Goal: Task Accomplishment & Management: Use online tool/utility

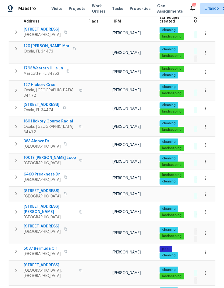
scroll to position [100, 0]
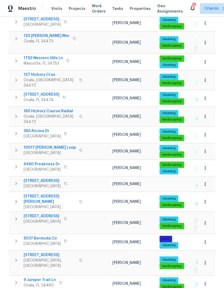
click at [207, 179] on button "button" at bounding box center [205, 184] width 12 height 12
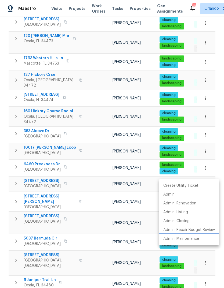
click at [200, 241] on li "Admin: Maintenance" at bounding box center [189, 239] width 60 height 9
click at [187, 265] on div at bounding box center [112, 144] width 224 height 288
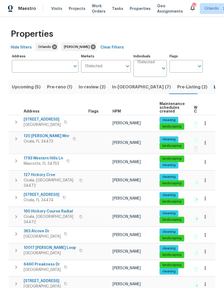
scroll to position [0, 0]
click at [91, 46] on icon at bounding box center [93, 47] width 5 height 5
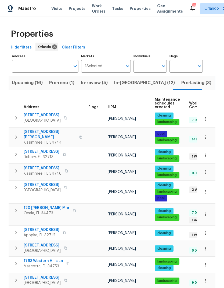
scroll to position [4, 0]
click at [207, 243] on button "button" at bounding box center [205, 249] width 12 height 12
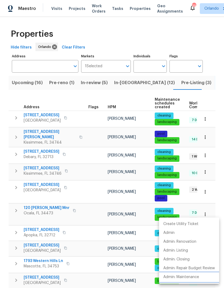
click at [194, 274] on li "Admin: Maintenance" at bounding box center [189, 277] width 60 height 9
click at [30, 67] on div at bounding box center [112, 144] width 224 height 288
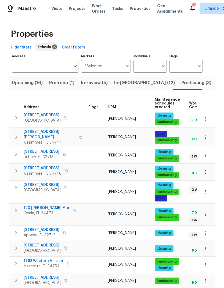
click at [30, 67] on input "Address" at bounding box center [41, 66] width 58 height 13
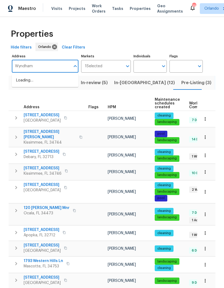
type input "Wyndham"
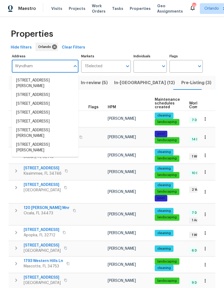
click at [22, 117] on li "[STREET_ADDRESS]" at bounding box center [45, 112] width 67 height 9
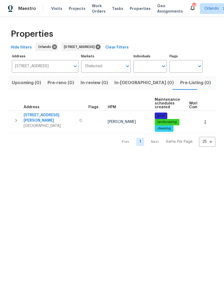
click at [202, 124] on icon "button" at bounding box center [204, 122] width 5 height 5
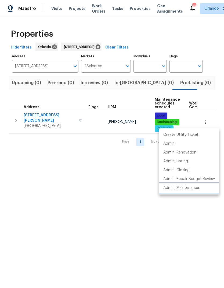
click at [199, 188] on p "Admin: Maintenance" at bounding box center [181, 188] width 36 height 6
